Goal: Task Accomplishment & Management: Manage account settings

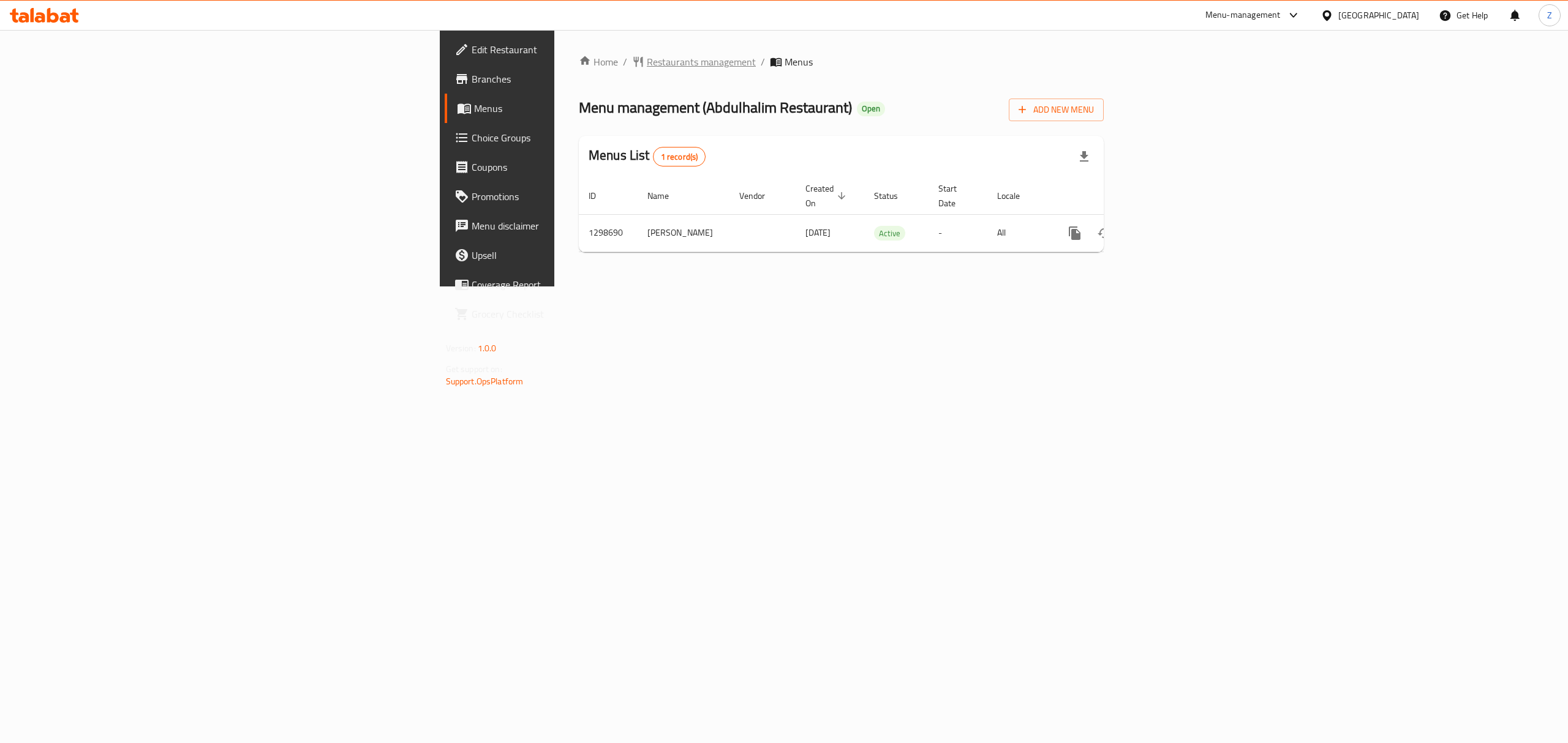
click at [647, 57] on span "Restaurants management" at bounding box center [701, 62] width 109 height 15
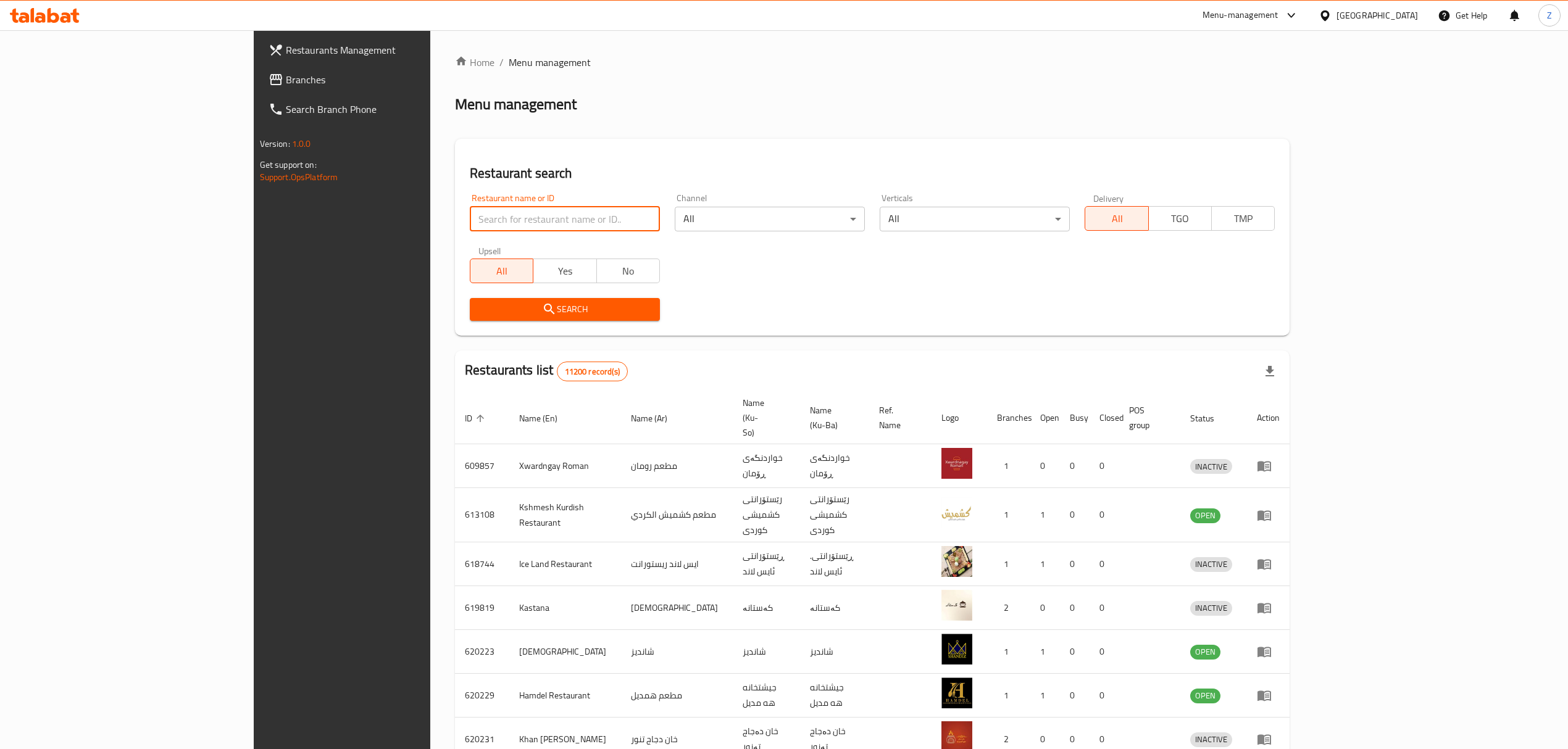
click at [492, 225] on input "search" at bounding box center [565, 218] width 190 height 25
type input "الافندي"
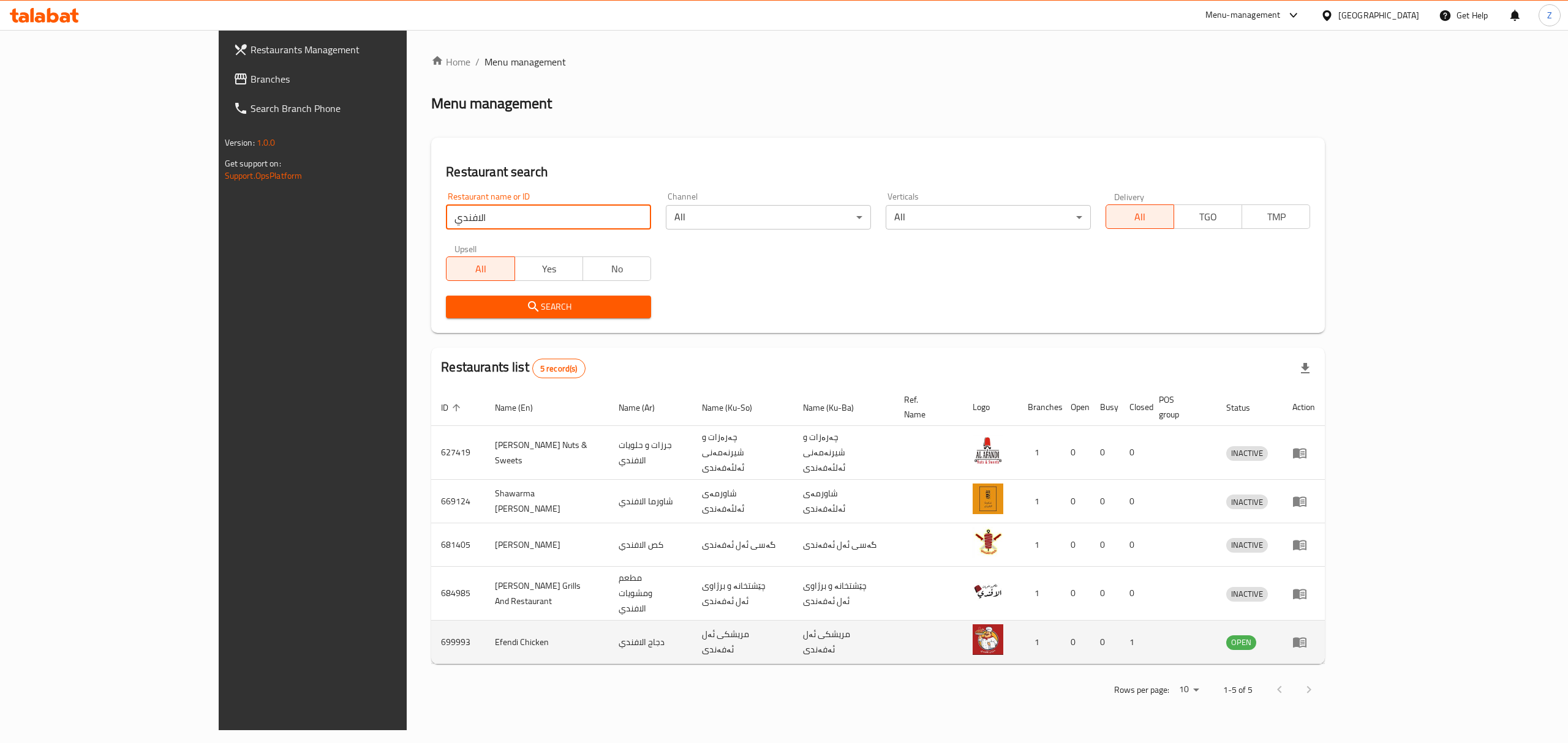
click at [1307, 635] on icon "enhanced table" at bounding box center [1300, 642] width 15 height 15
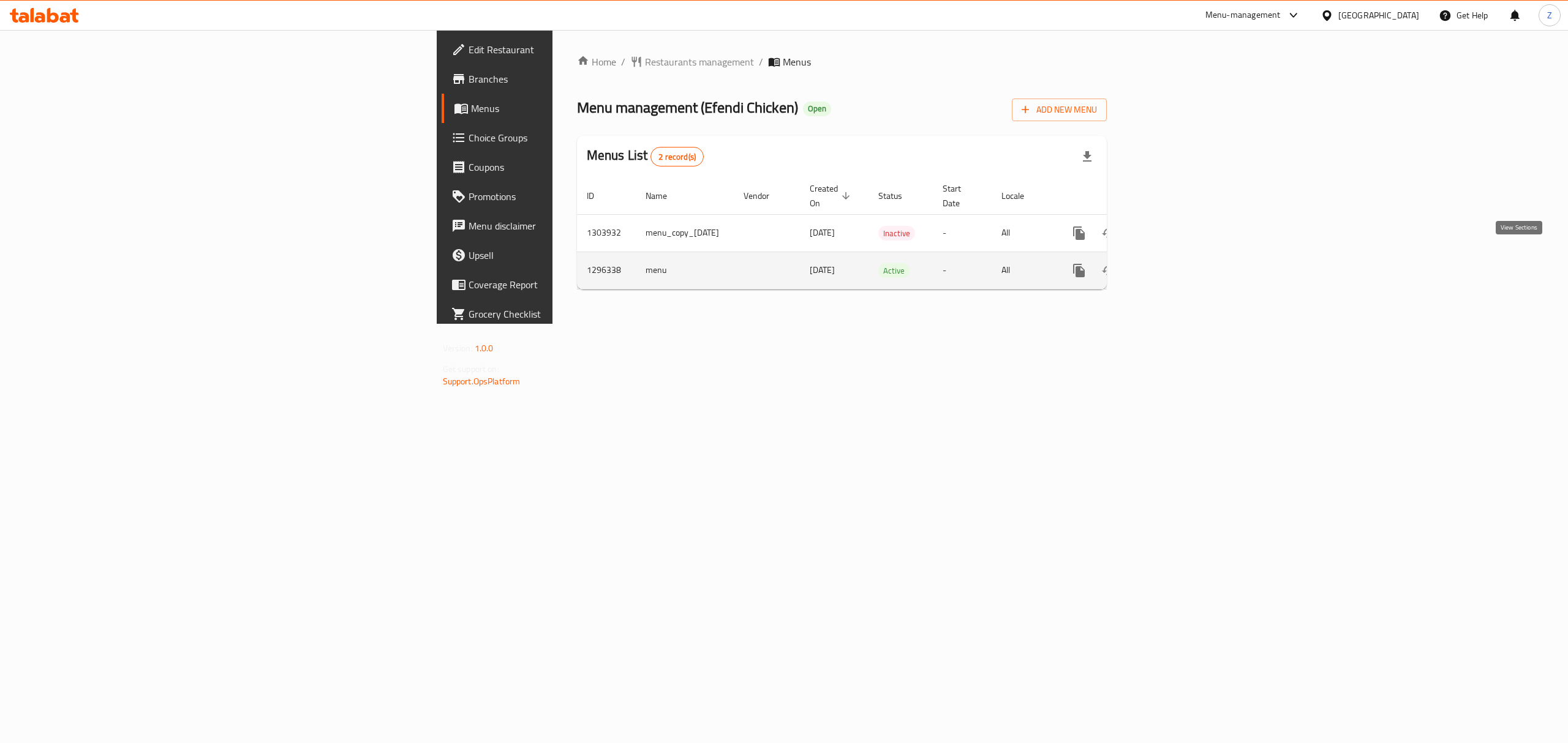
click at [1175, 264] on icon "enhanced table" at bounding box center [1168, 271] width 15 height 15
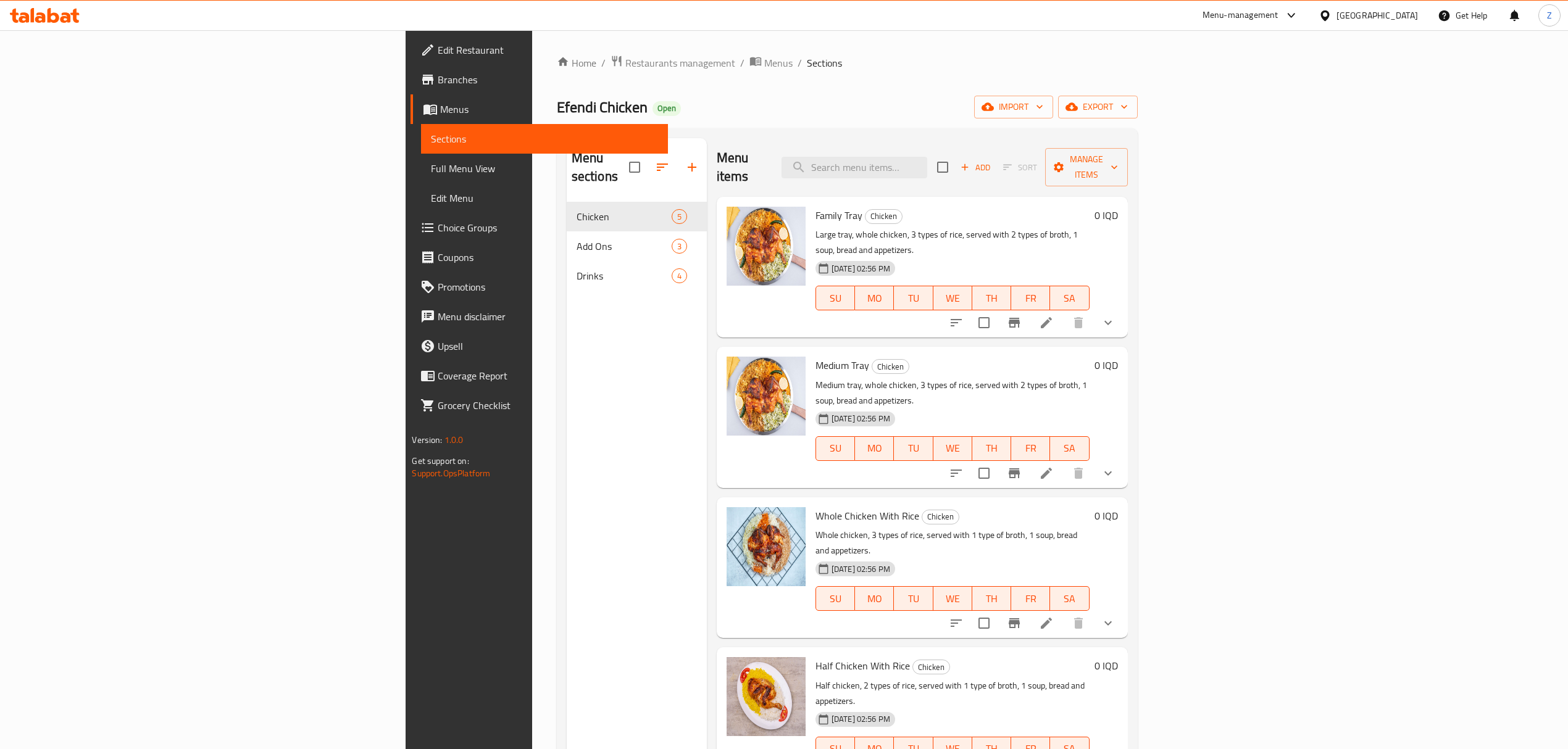
click at [1064, 311] on li at bounding box center [1046, 322] width 34 height 22
